Goal: Information Seeking & Learning: Learn about a topic

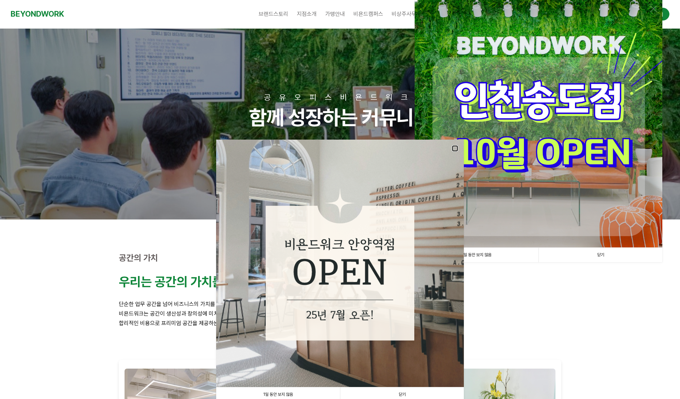
click at [455, 147] on link at bounding box center [455, 148] width 6 height 6
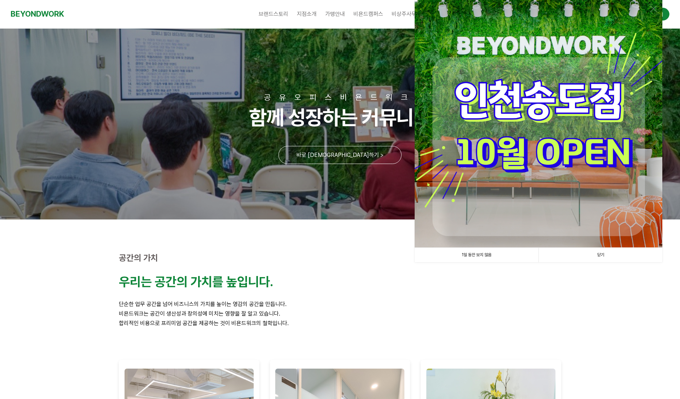
click at [557, 123] on img at bounding box center [538, 124] width 248 height 248
click at [594, 255] on link "닫기" at bounding box center [600, 255] width 124 height 14
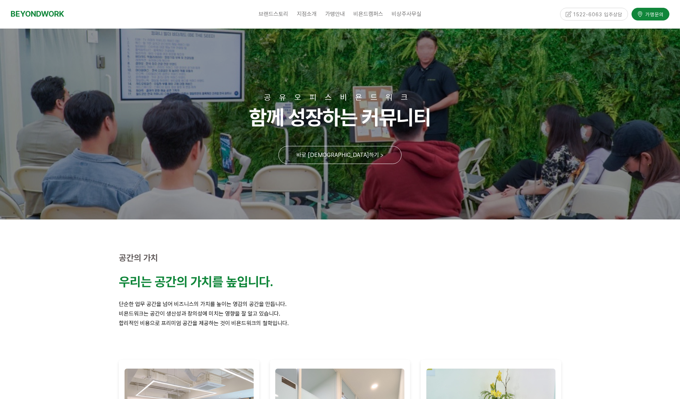
click at [605, 15] on div "1522-6063 입주상담" at bounding box center [594, 14] width 68 height 12
click at [604, 15] on div "1522-6063 입주상담" at bounding box center [594, 14] width 68 height 12
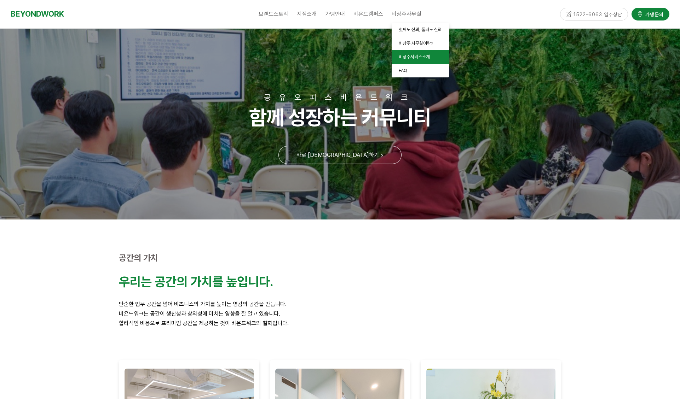
click at [414, 58] on span "비상주서비스소개" at bounding box center [413, 56] width 31 height 5
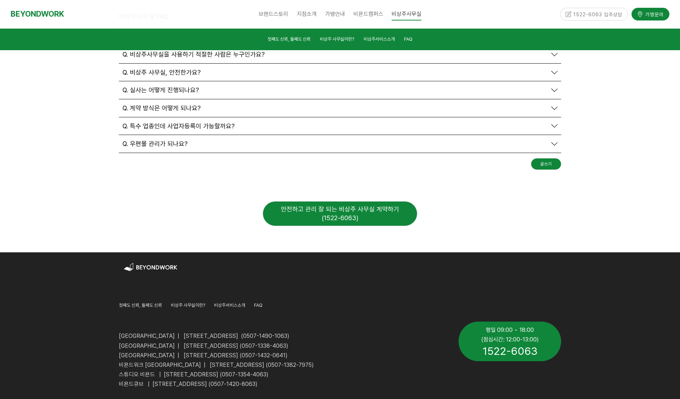
scroll to position [2546, 0]
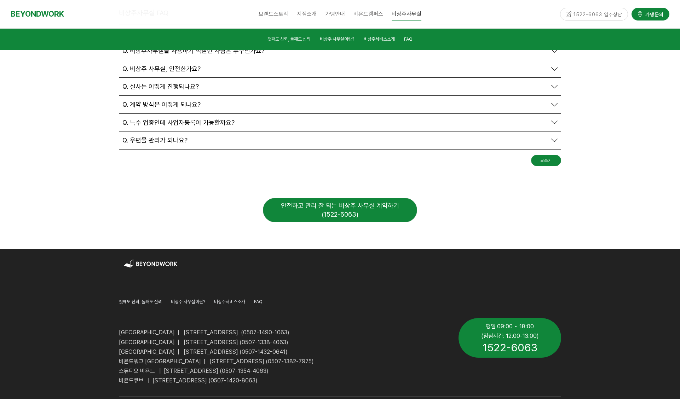
click at [331, 198] on div "안전하고 관리 잘 되는 비상주 사무실 계약하기 (1522-6063)" at bounding box center [340, 210] width 154 height 24
click at [227, 299] on span "비상주서비스소개" at bounding box center [229, 301] width 31 height 5
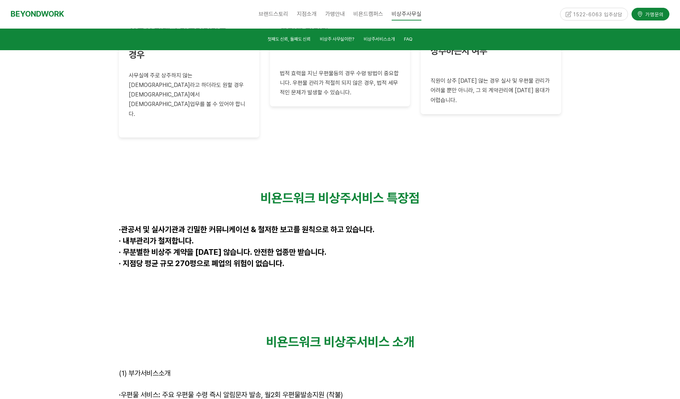
scroll to position [1821, 0]
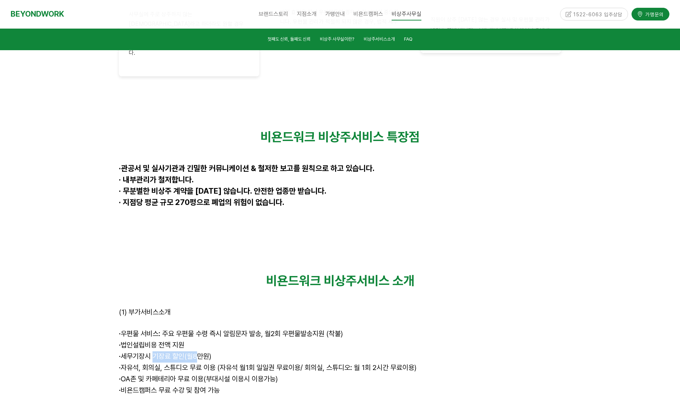
drag, startPoint x: 158, startPoint y: 278, endPoint x: 196, endPoint y: 278, distance: 37.8
click at [196, 352] on span "· 세무기장시 기장료 할인(월8만원)" at bounding box center [165, 356] width 92 height 8
drag, startPoint x: 196, startPoint y: 278, endPoint x: 160, endPoint y: 261, distance: 39.7
click at [160, 329] on p "· 우편물 서비스: 주요 우편물 수령 즉시 알림문자 발송, 월2회 우편물발송지원 (착불)" at bounding box center [340, 334] width 442 height 11
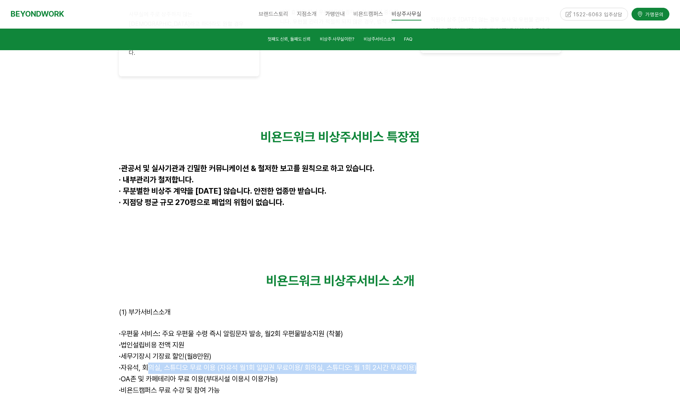
drag, startPoint x: 149, startPoint y: 290, endPoint x: 425, endPoint y: 290, distance: 276.5
click at [425, 363] on p "· 자유석, 회의실, 스튜디오 무료 이용 (자유석 월1회 일일권 무료이용/ 회의실, 스튜디오: 월 1회 2시간 무료이용)" at bounding box center [340, 368] width 442 height 11
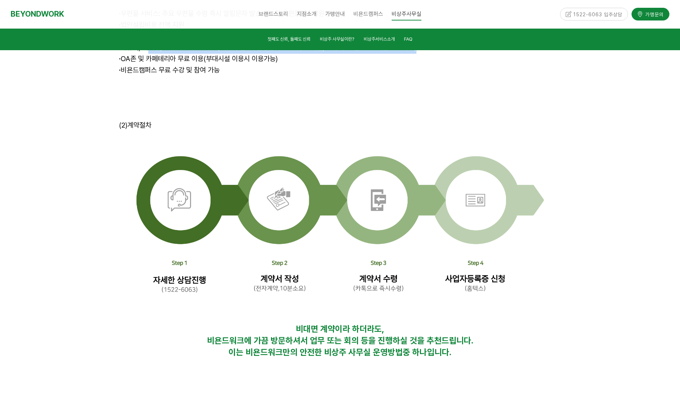
scroll to position [2174, 0]
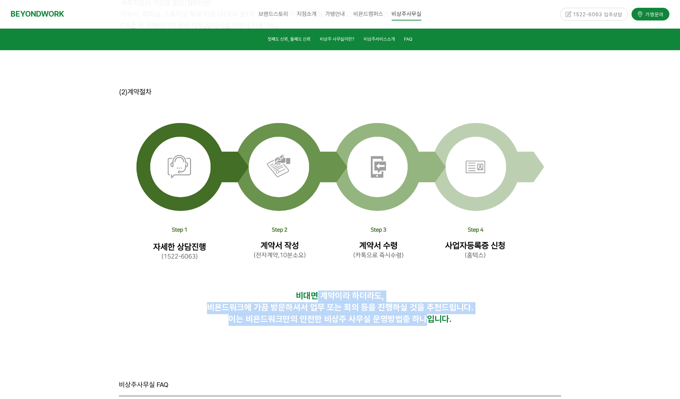
drag, startPoint x: 318, startPoint y: 213, endPoint x: 420, endPoint y: 242, distance: 105.8
click at [420, 291] on div "비대면 계약이라 하더라도, 비욘드워크에 가끔 방문하셔서 업무 또는 회의 등을 진행하실 것을 추천드립니다. 이는 비욘드워크만의 안전한 비상주 사…" at bounding box center [340, 308] width 442 height 35
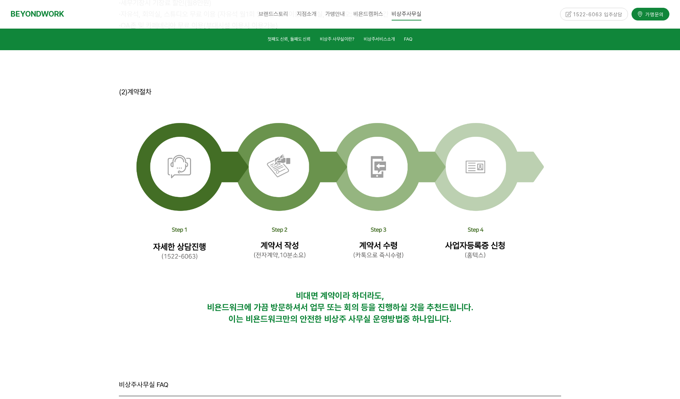
click at [648, 24] on div "1522-6063 입주상담 가맹문의" at bounding box center [611, 14] width 116 height 28
click at [531, 291] on p "비대면 계약이라 하더라도," at bounding box center [340, 297] width 442 height 12
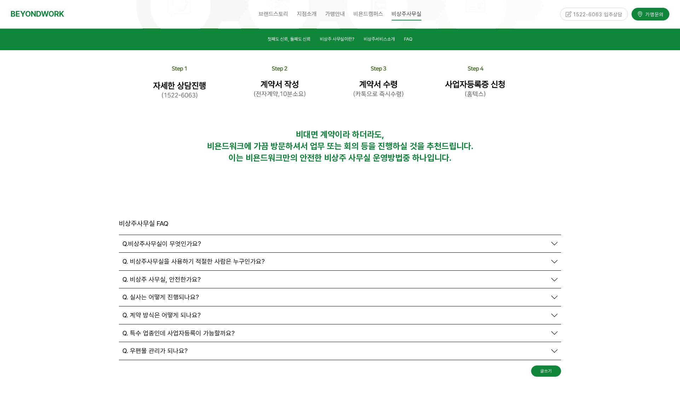
scroll to position [2351, 0]
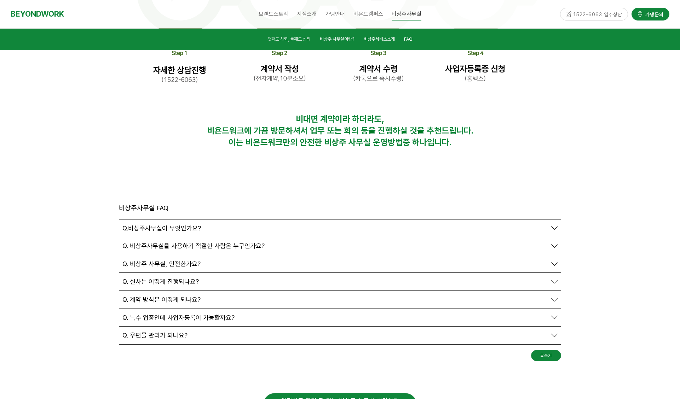
drag, startPoint x: 645, startPoint y: 214, endPoint x: 641, endPoint y: 218, distance: 5.5
click at [645, 214] on div at bounding box center [340, 310] width 680 height 269
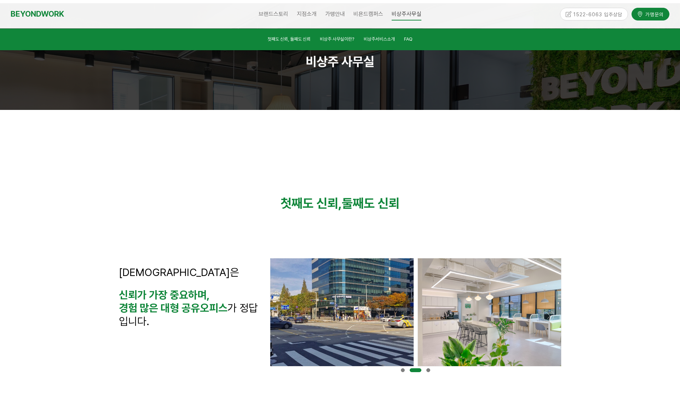
scroll to position [0, 0]
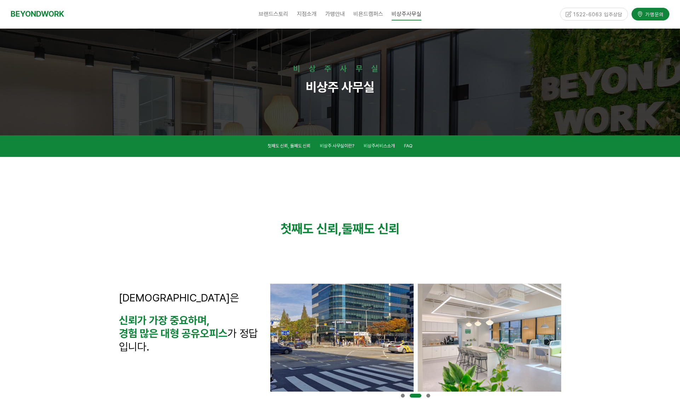
click at [616, 214] on div at bounding box center [340, 281] width 680 height 249
click at [616, 221] on div at bounding box center [340, 281] width 680 height 249
drag, startPoint x: 573, startPoint y: 284, endPoint x: 587, endPoint y: 278, distance: 14.7
click at [583, 279] on div at bounding box center [340, 281] width 680 height 249
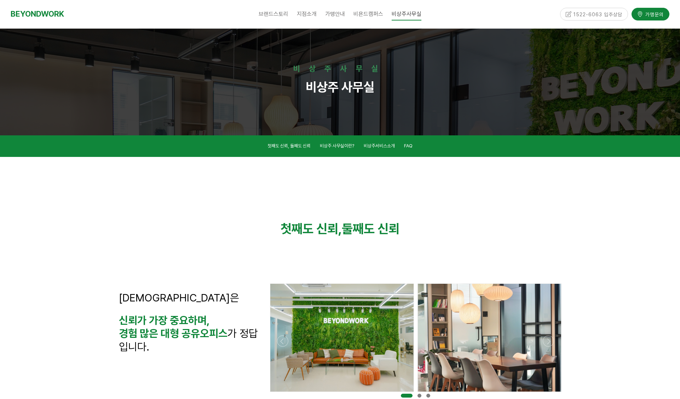
click at [621, 273] on div at bounding box center [340, 281] width 680 height 249
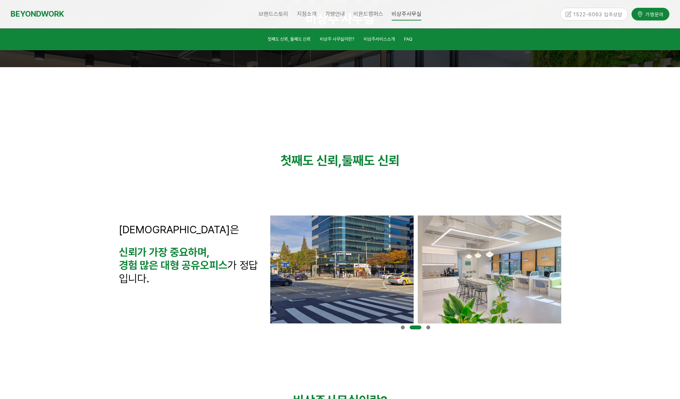
scroll to position [141, 0]
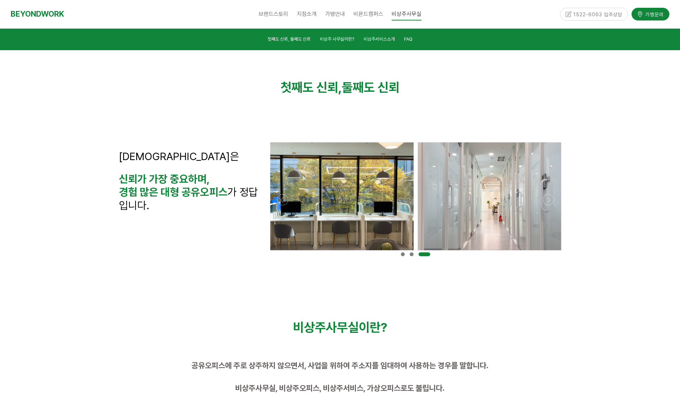
click at [625, 261] on div at bounding box center [340, 140] width 680 height 249
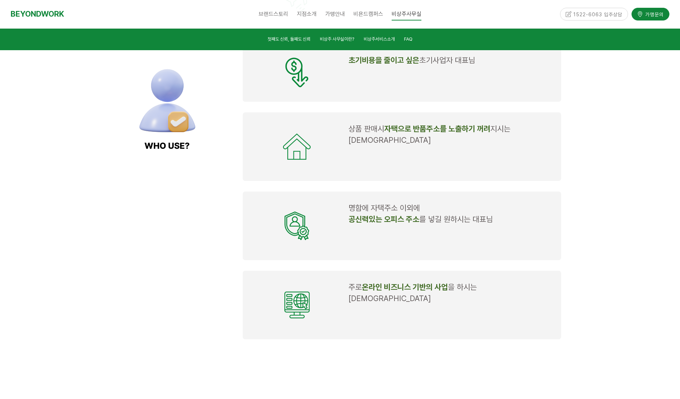
scroll to position [884, 0]
click at [581, 153] on div at bounding box center [340, 71] width 680 height 546
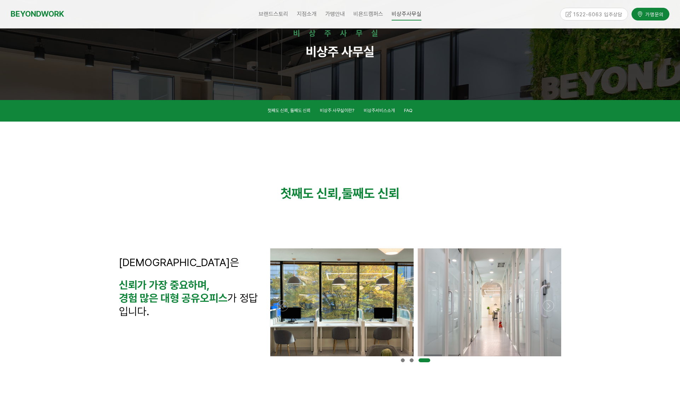
scroll to position [0, 0]
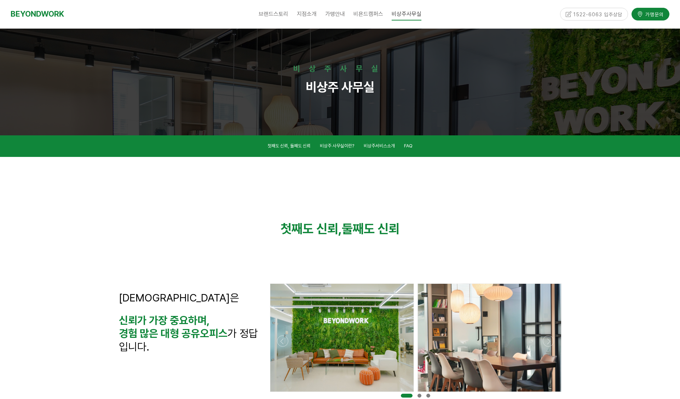
click at [595, 227] on div at bounding box center [340, 281] width 680 height 249
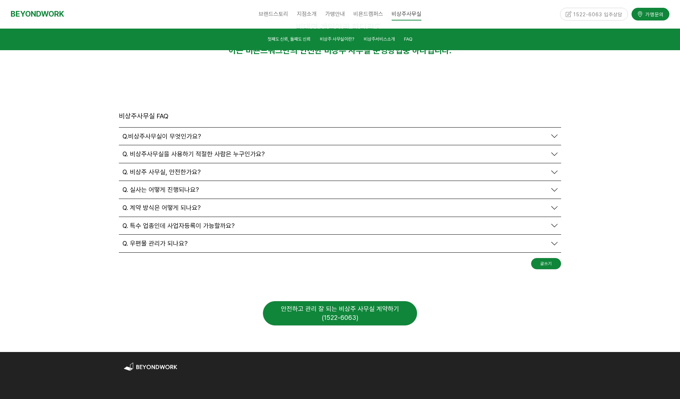
scroll to position [2478, 0]
